Goal: Check status: Check status

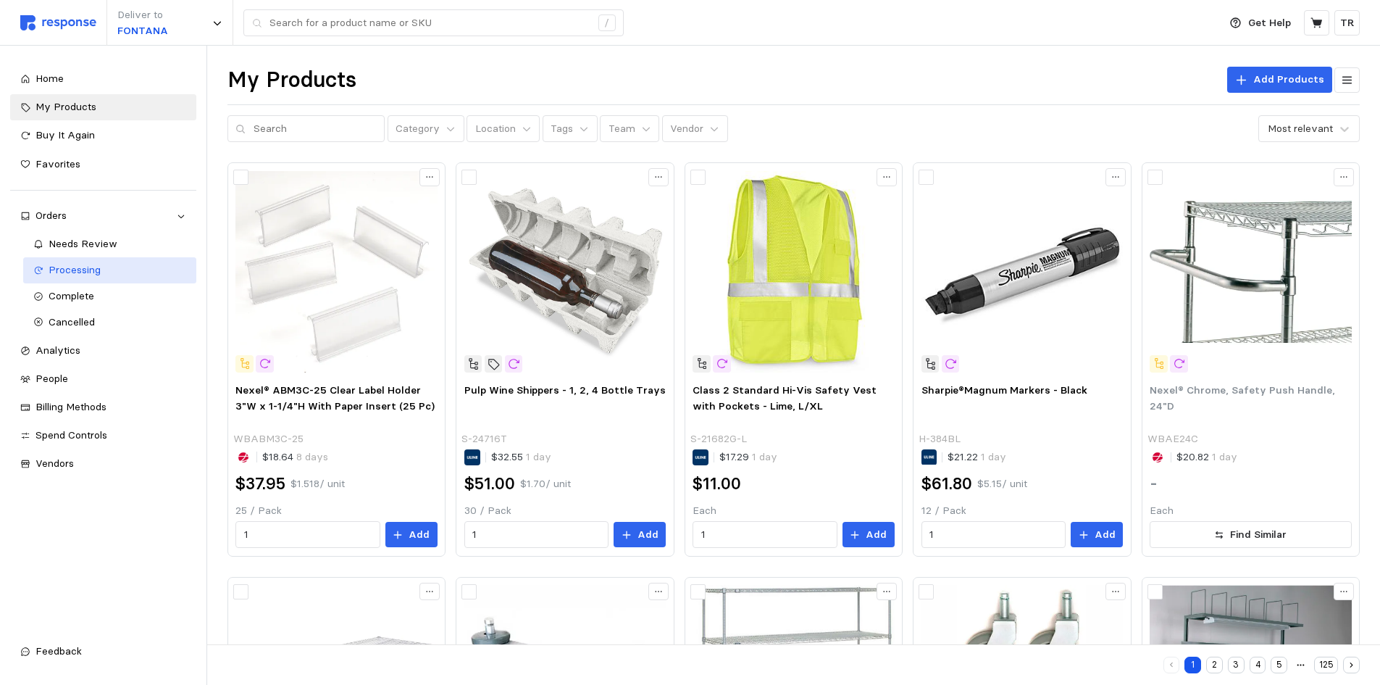
click at [88, 268] on span "Processing" at bounding box center [75, 269] width 52 height 13
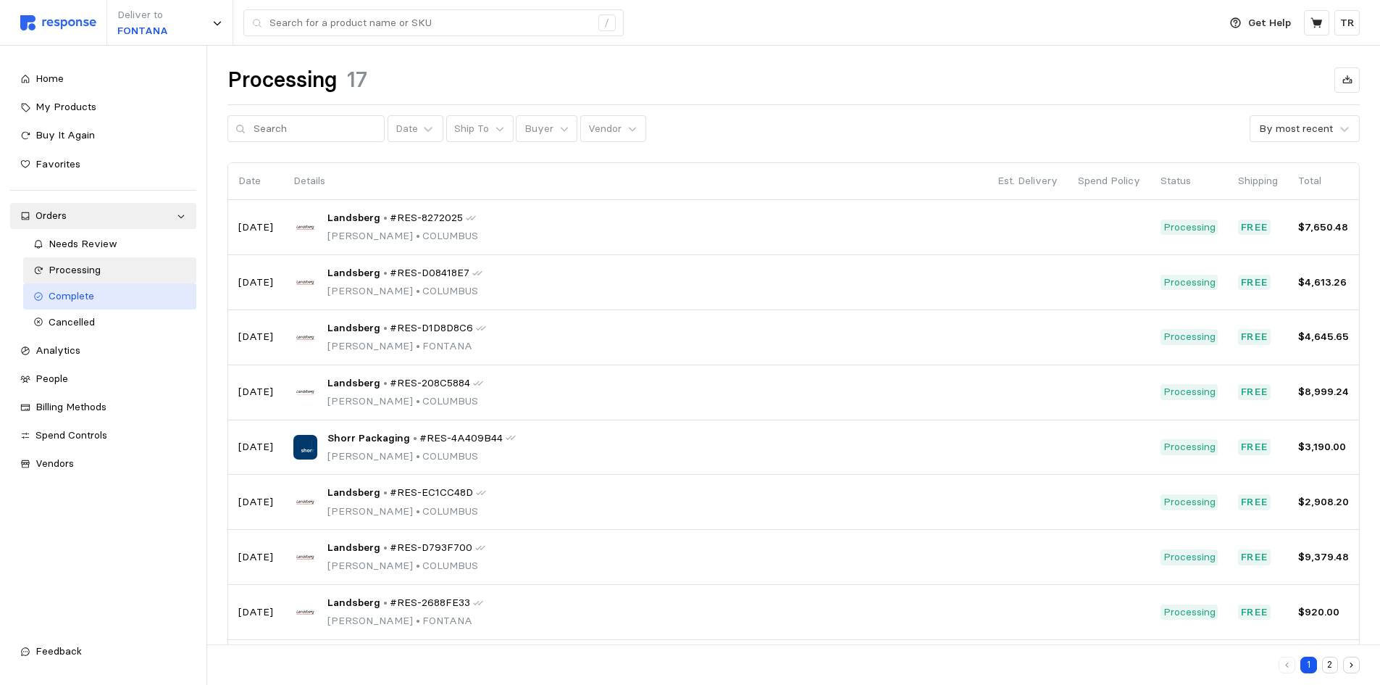
click at [91, 289] on span "Complete" at bounding box center [72, 295] width 46 height 13
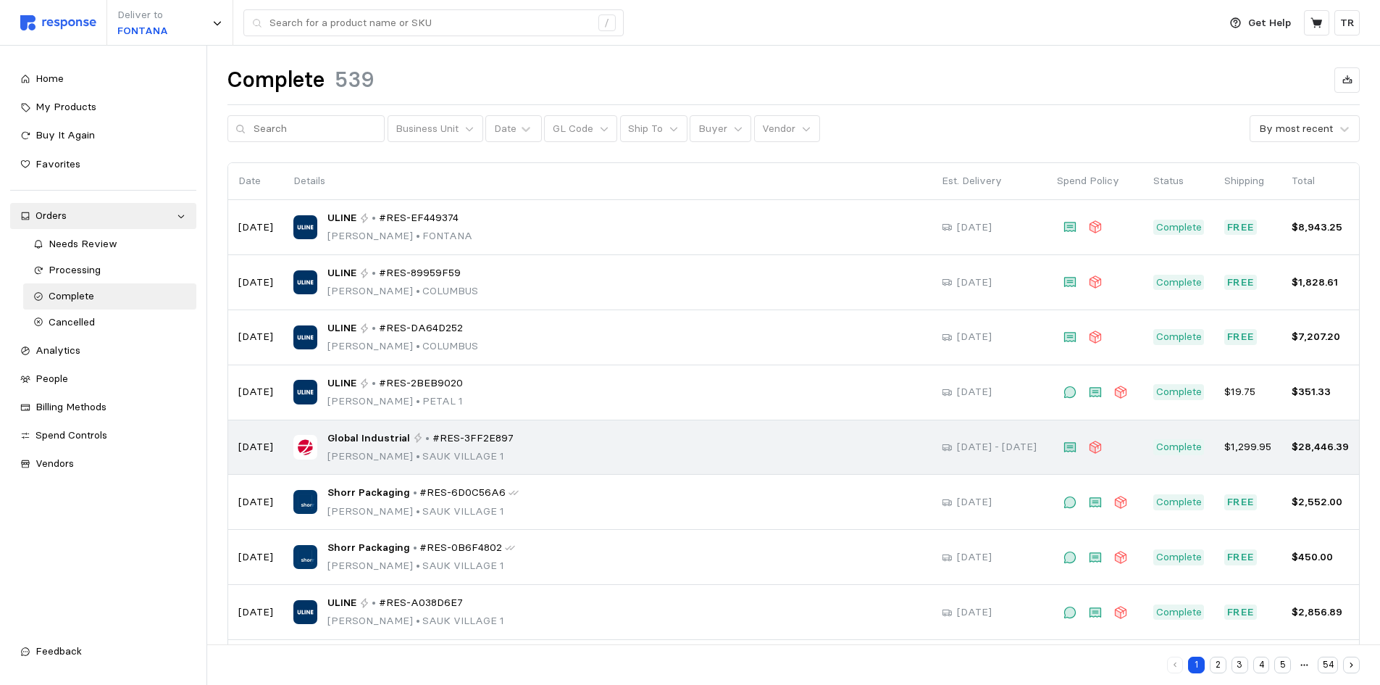
click at [518, 453] on div "Global Industrial • #RES-3FF2E897 [PERSON_NAME] • [GEOGRAPHIC_DATA] 1" at bounding box center [607, 447] width 628 height 34
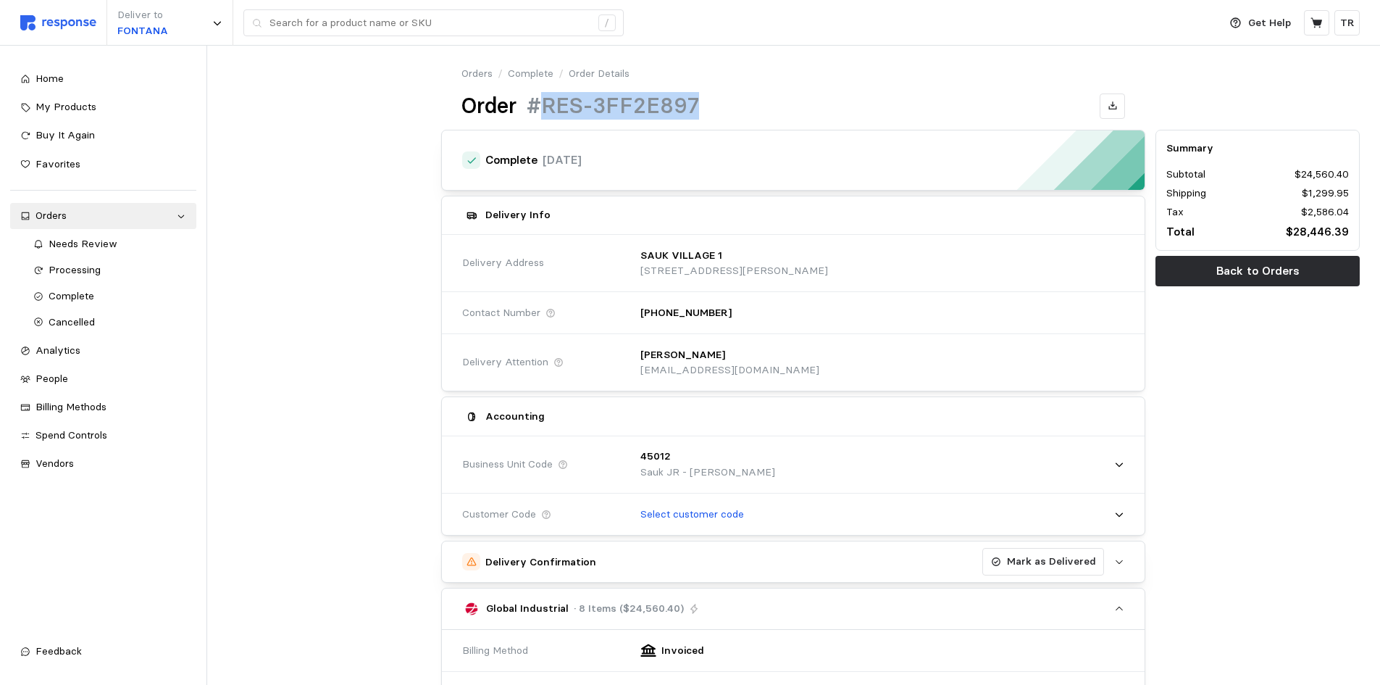
drag, startPoint x: 544, startPoint y: 104, endPoint x: 699, endPoint y: 101, distance: 154.4
click at [699, 101] on div "Order #RES-3FF2E897" at bounding box center [794, 106] width 664 height 28
copy h1 "RES-3FF2E897"
